Goal: Task Accomplishment & Management: Complete application form

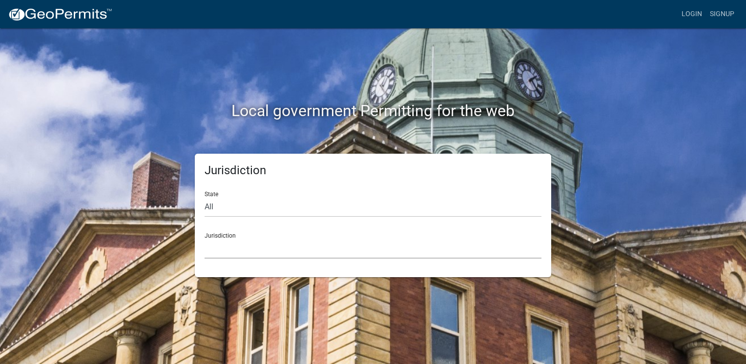
click at [218, 239] on select "[GEOGRAPHIC_DATA], [US_STATE] [GEOGRAPHIC_DATA], [US_STATE][PERSON_NAME][GEOGRA…" at bounding box center [372, 249] width 337 height 20
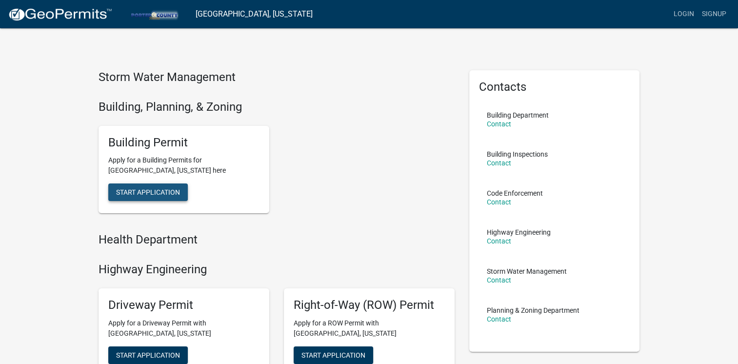
click at [168, 191] on span "Start Application" at bounding box center [148, 192] width 64 height 8
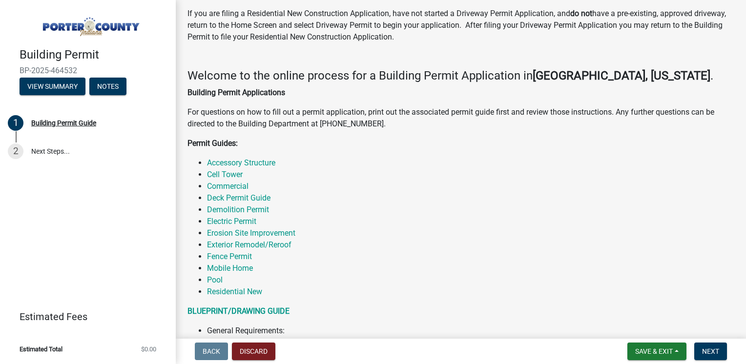
scroll to position [49, 0]
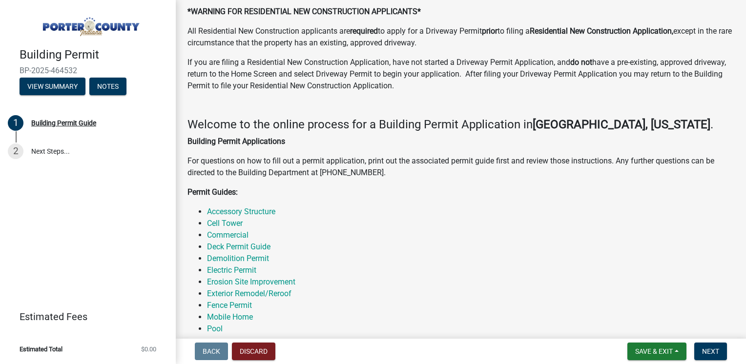
click at [234, 142] on strong "Building Permit Applications" at bounding box center [236, 141] width 98 height 9
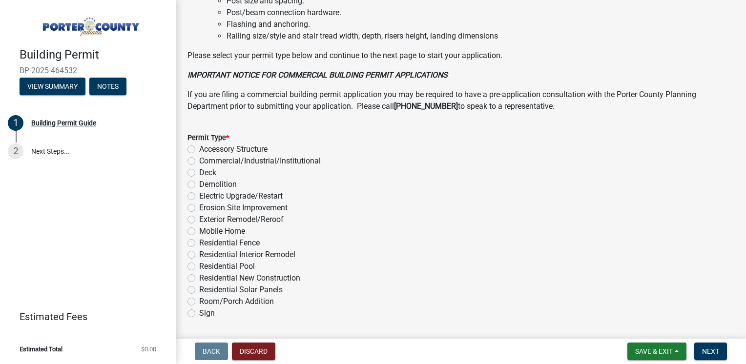
scroll to position [763, 0]
